Goal: Register for event/course

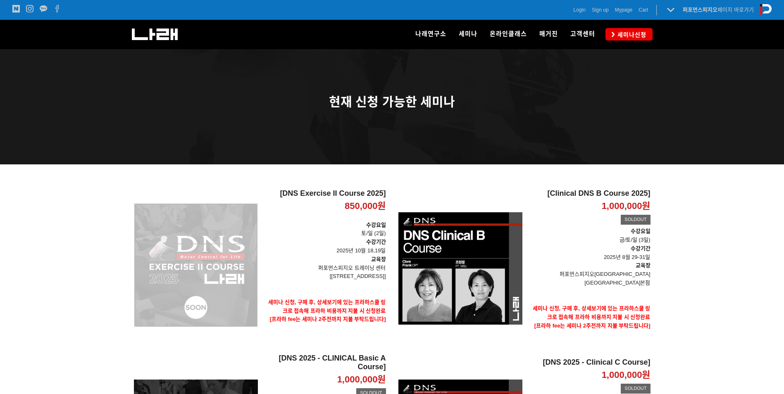
click at [212, 266] on div "[DNS Exercise II Course 2025] 850,000원 TIME SALE" at bounding box center [196, 265] width 124 height 152
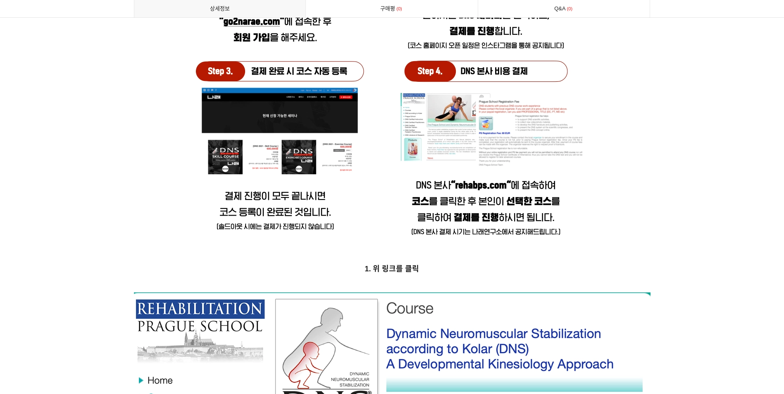
scroll to position [3228, 0]
